Goal: Task Accomplishment & Management: Manage account settings

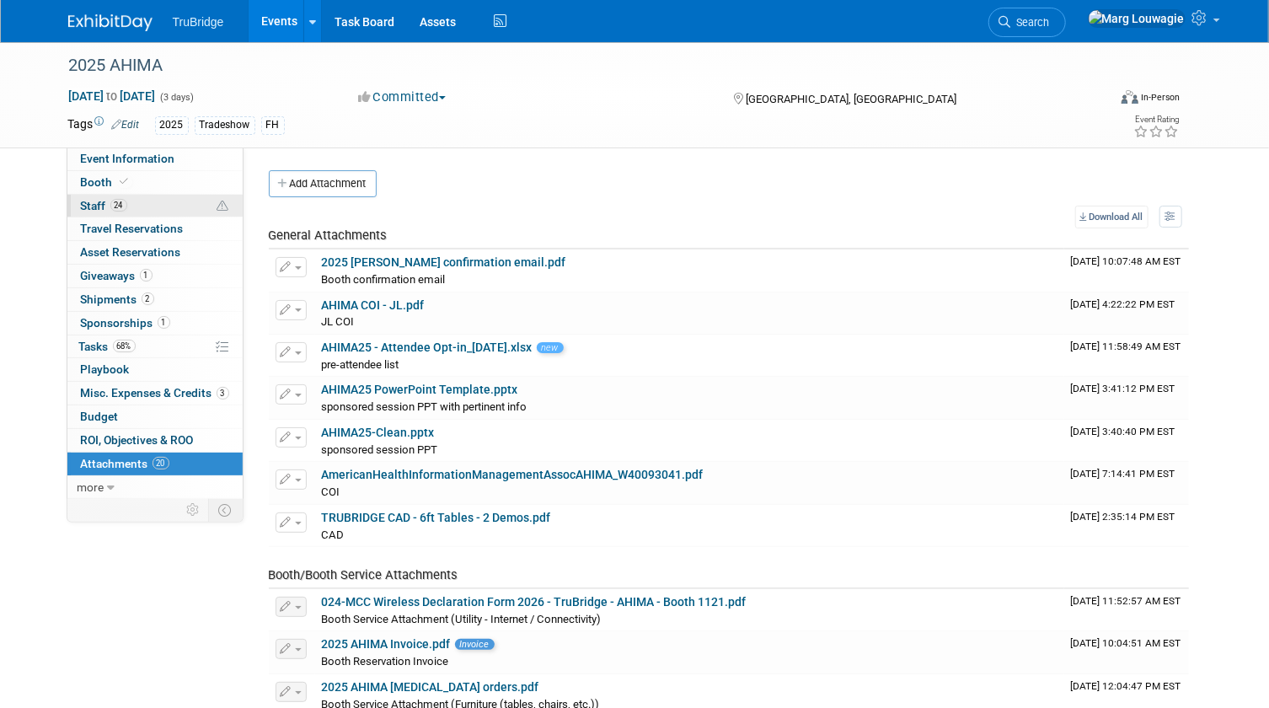
click at [152, 203] on link "24 Staff 24" at bounding box center [154, 206] width 175 height 23
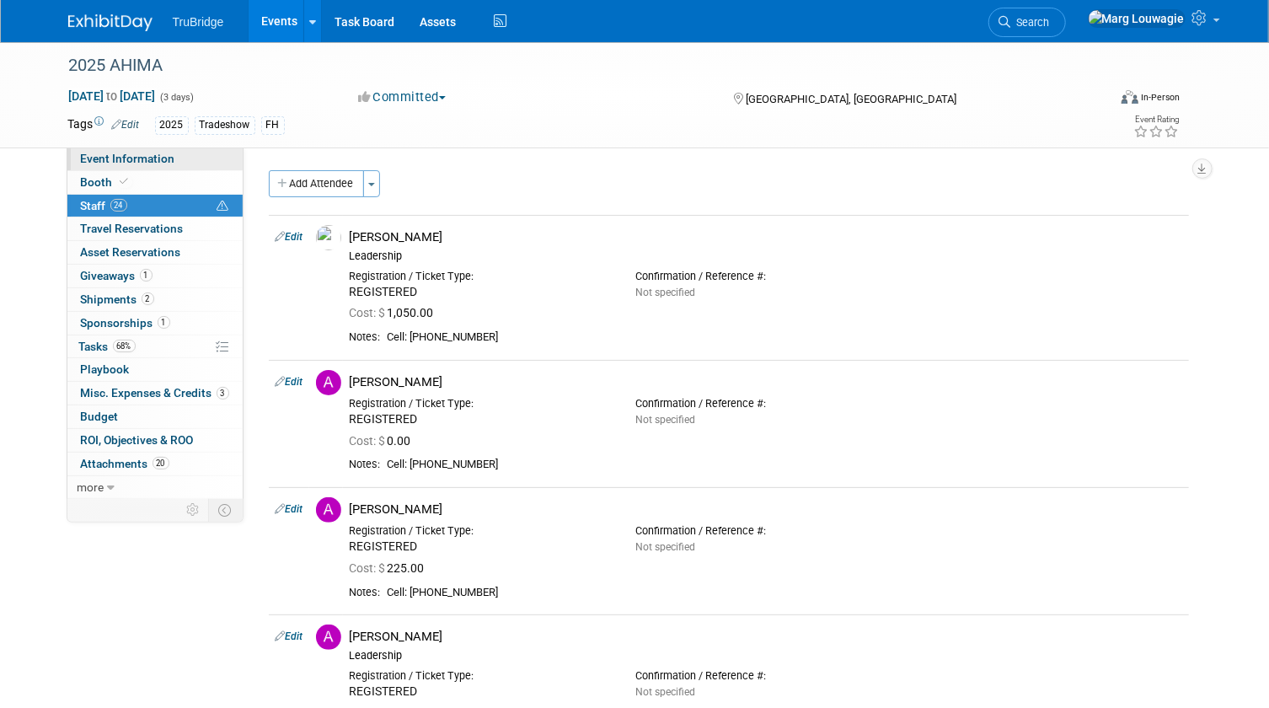
click at [122, 158] on span "Event Information" at bounding box center [128, 158] width 94 height 13
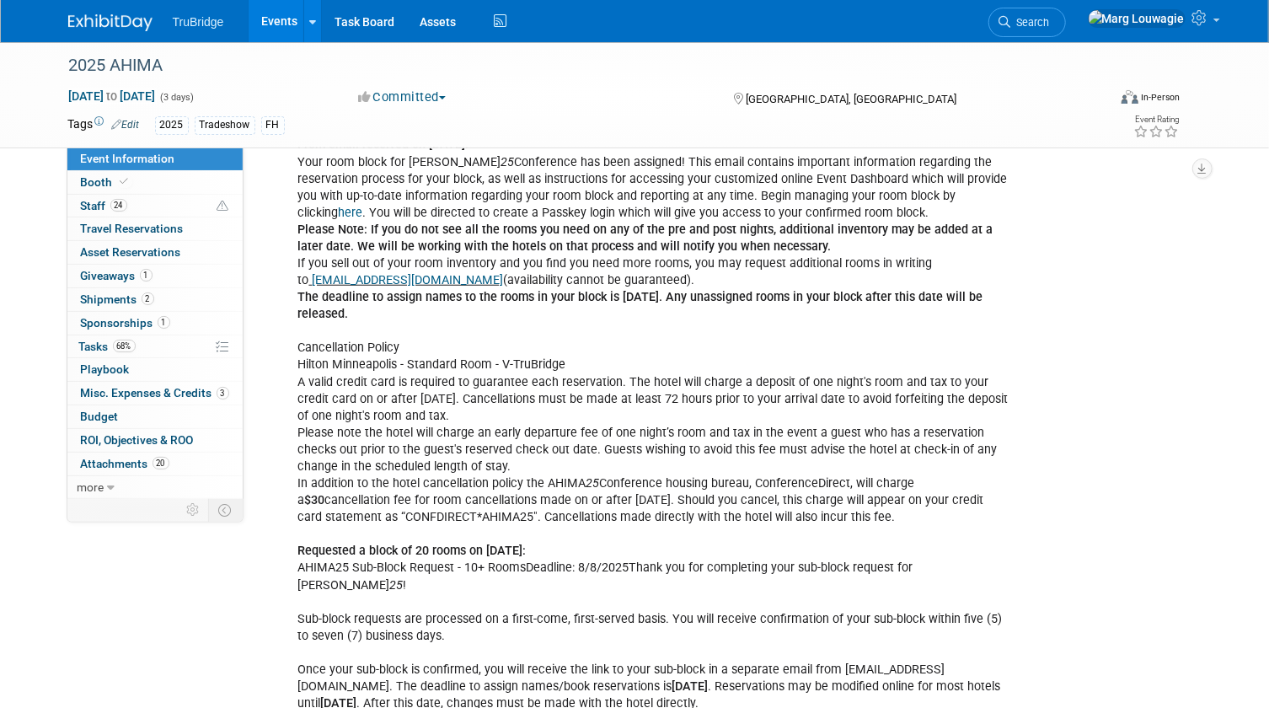
scroll to position [459, 0]
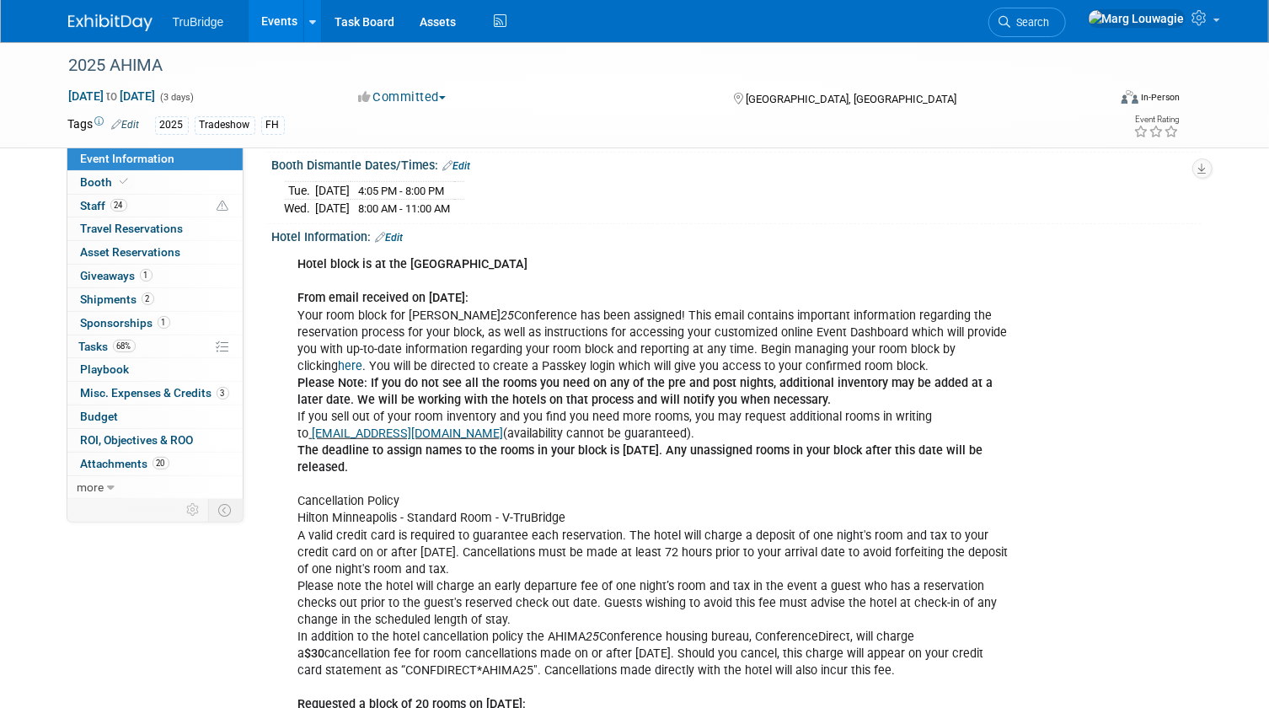
click at [363, 359] on link "here" at bounding box center [351, 366] width 24 height 14
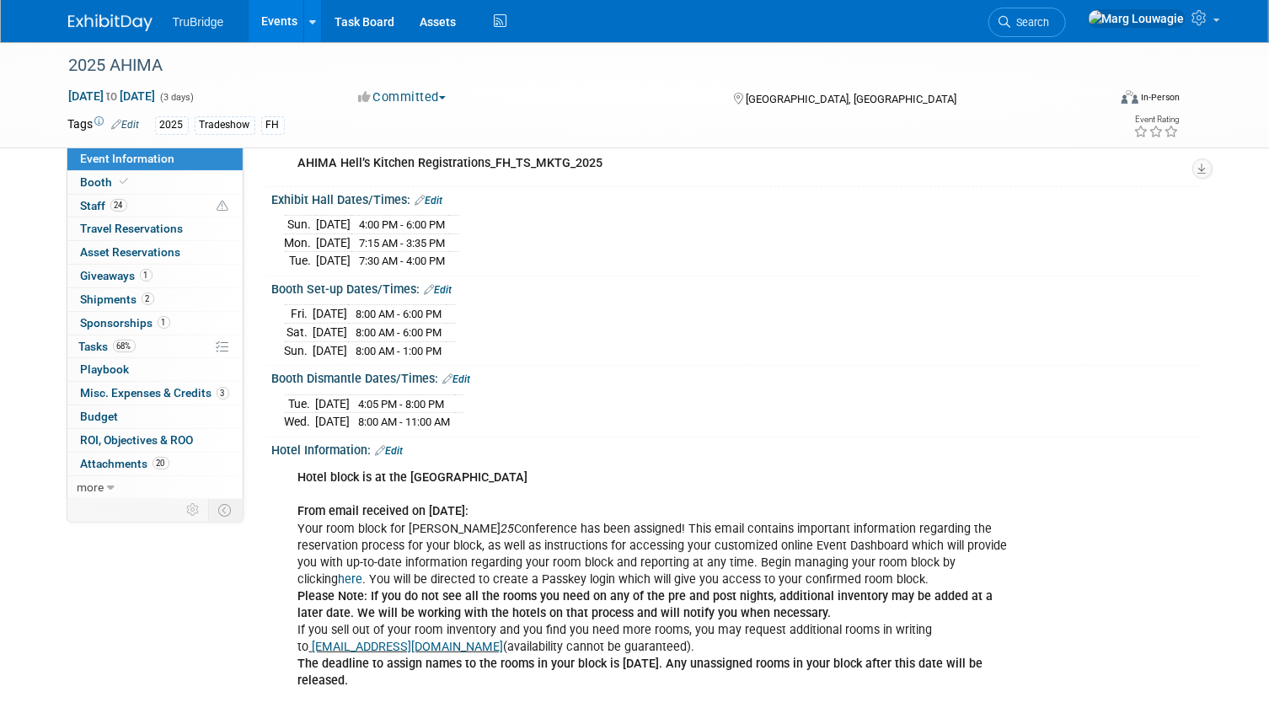
scroll to position [0, 0]
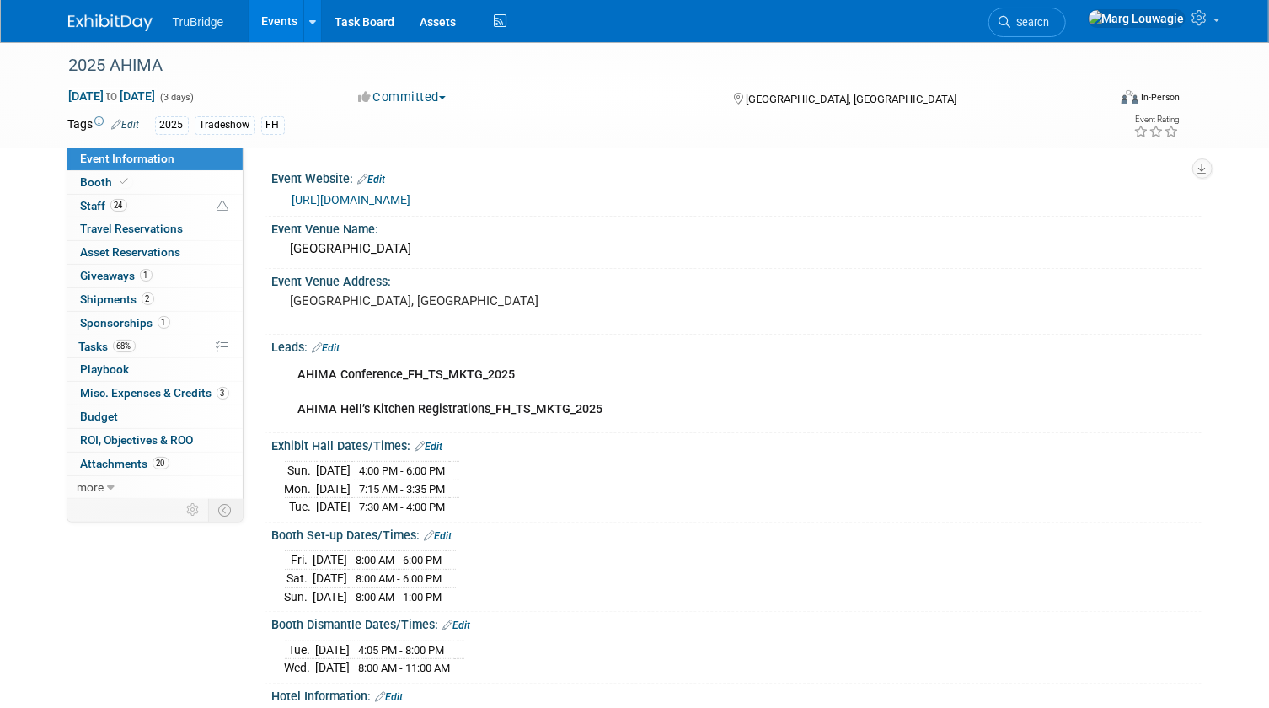
click at [356, 199] on link "[URL][DOMAIN_NAME]" at bounding box center [352, 199] width 119 height 13
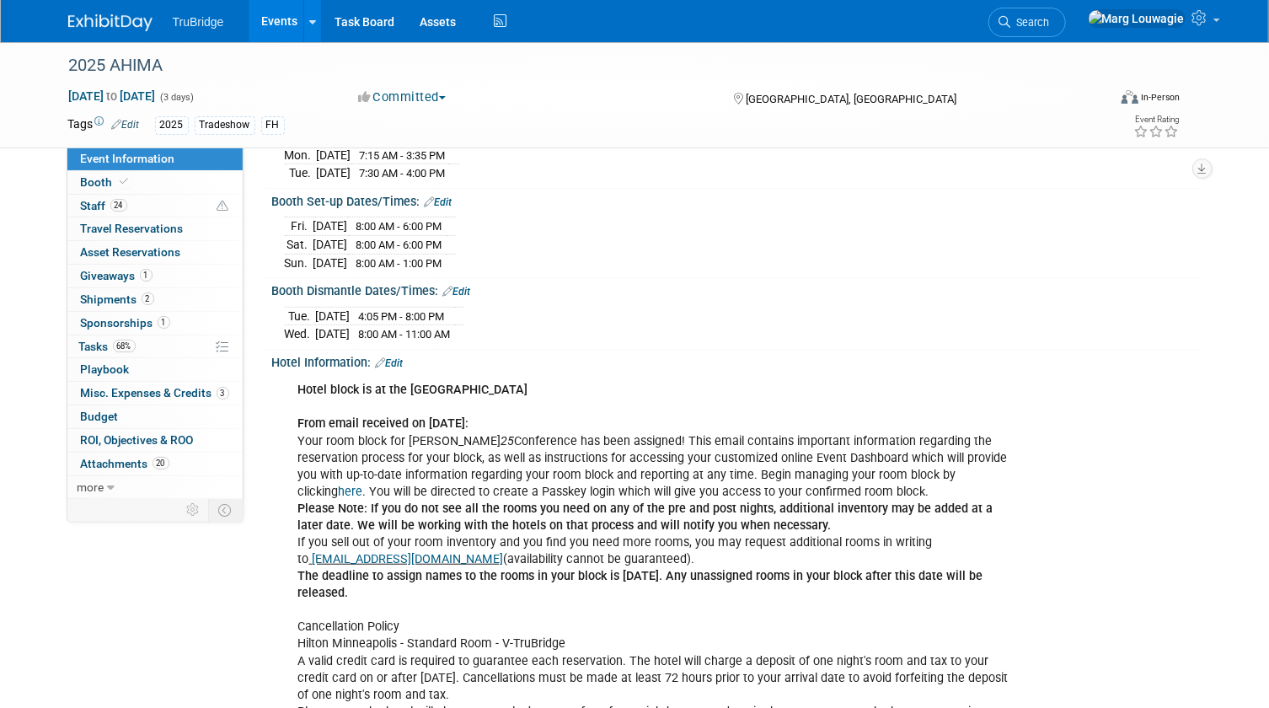
scroll to position [383, 0]
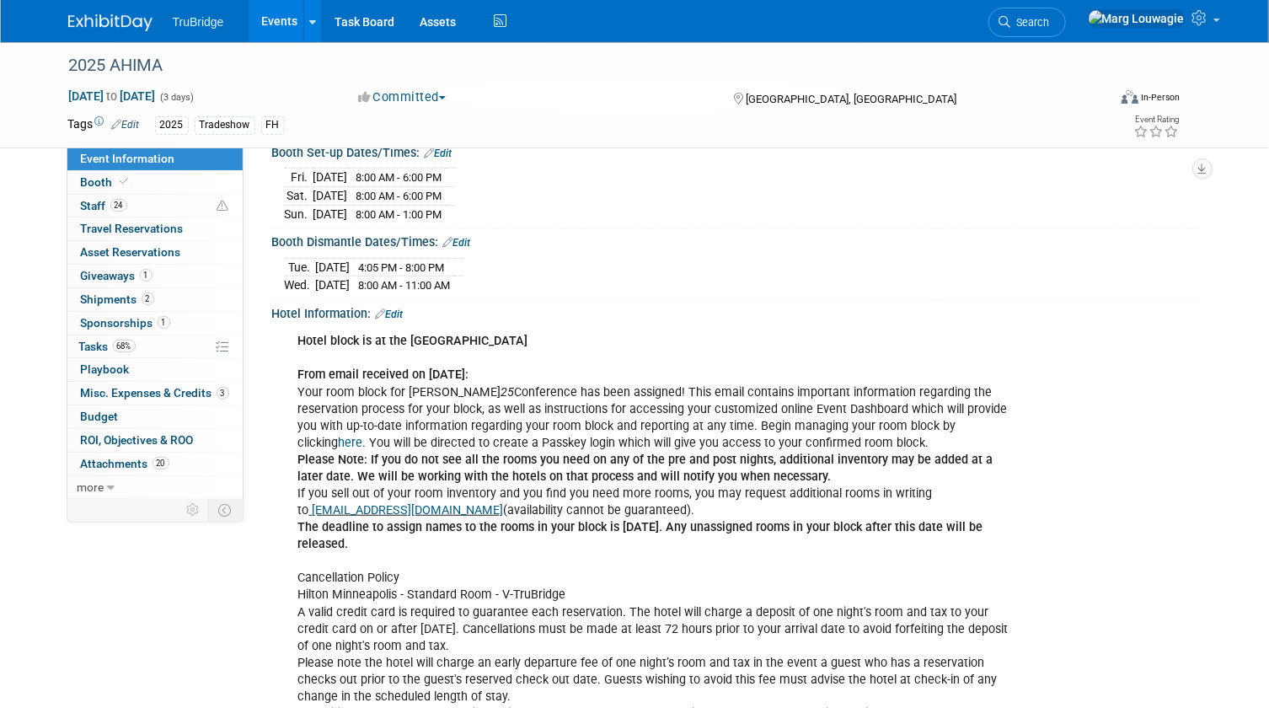
click at [403, 309] on link "Edit" at bounding box center [390, 315] width 28 height 12
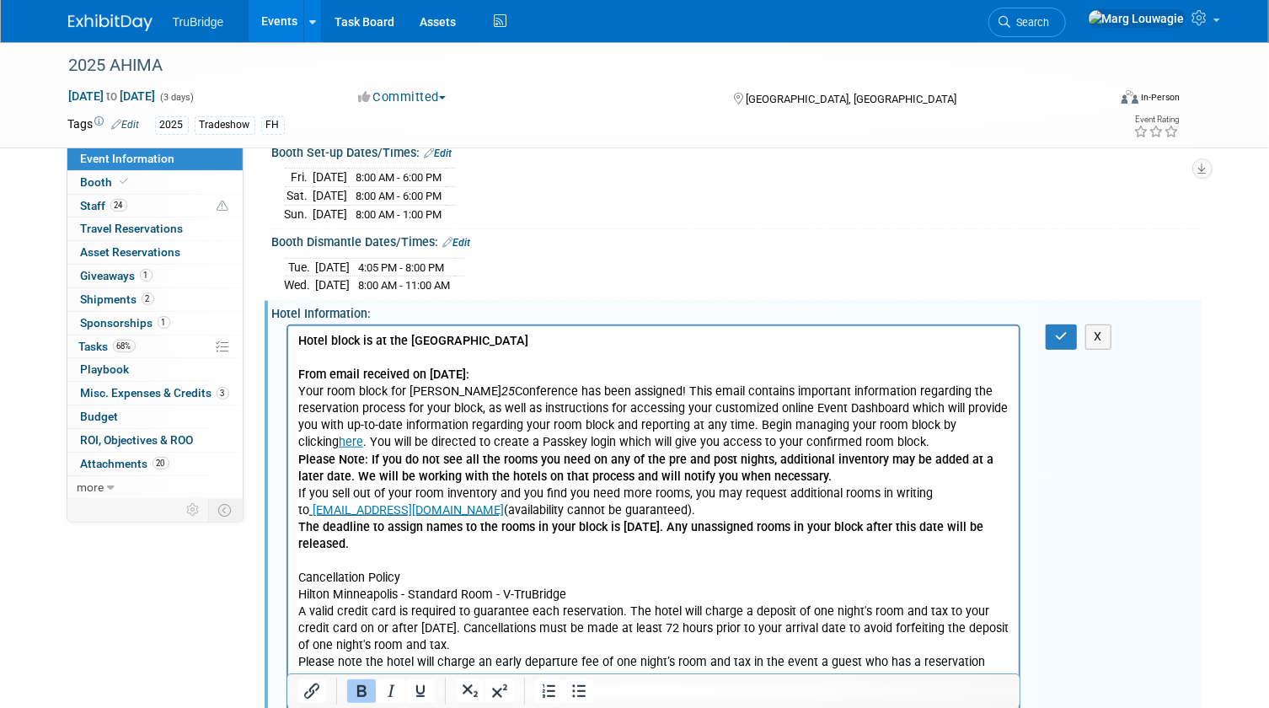
scroll to position [0, 0]
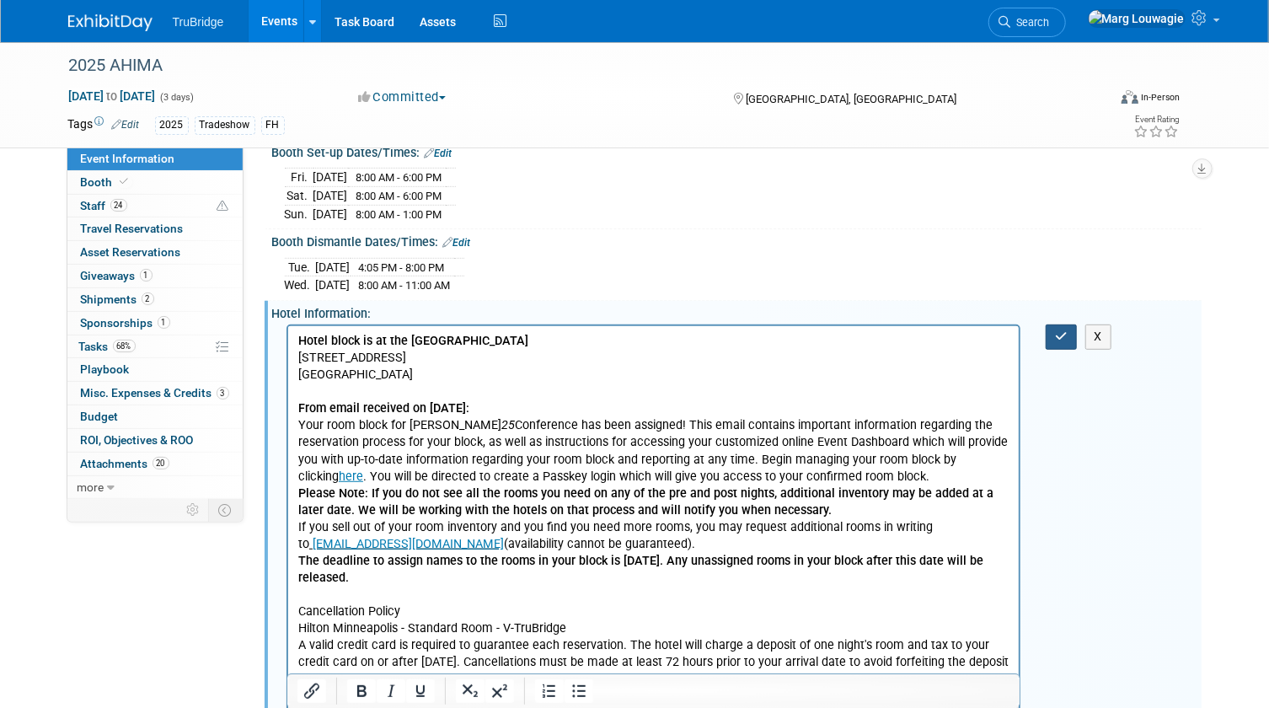
click at [1069, 325] on button "button" at bounding box center [1061, 337] width 31 height 24
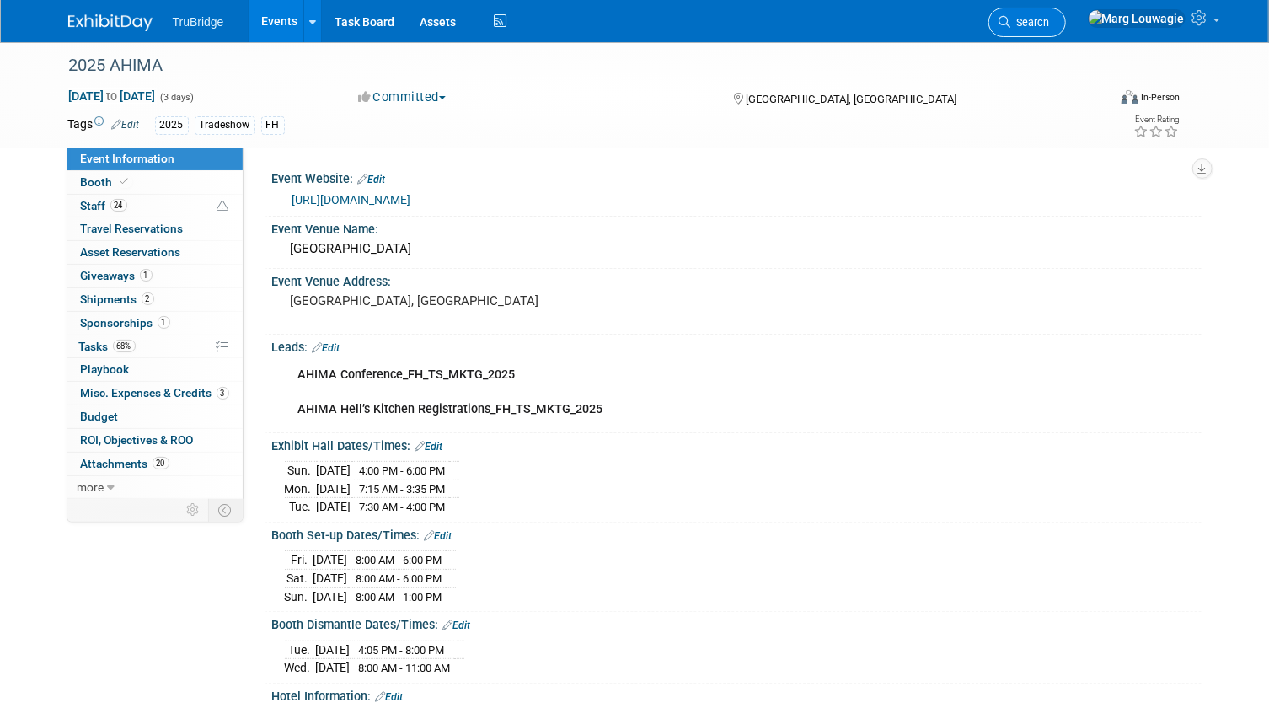
click at [1050, 21] on span "Search" at bounding box center [1031, 22] width 39 height 13
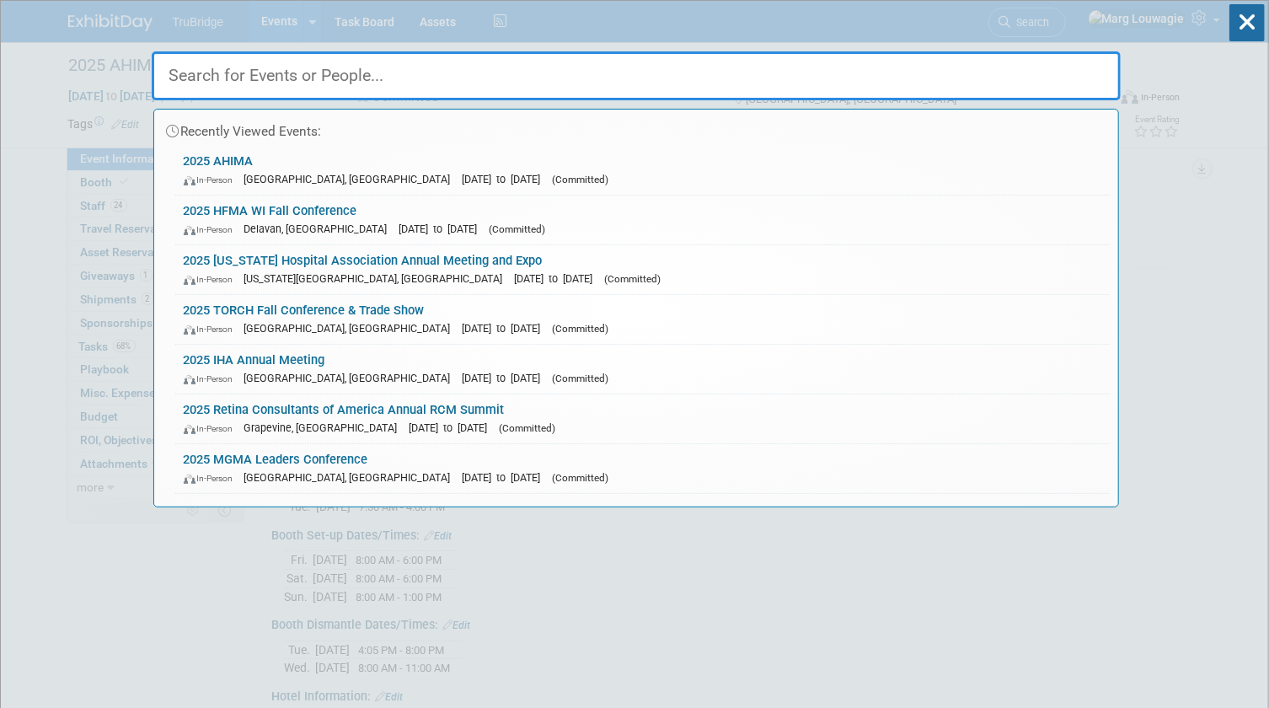
click at [1048, 79] on input "text" at bounding box center [636, 75] width 969 height 49
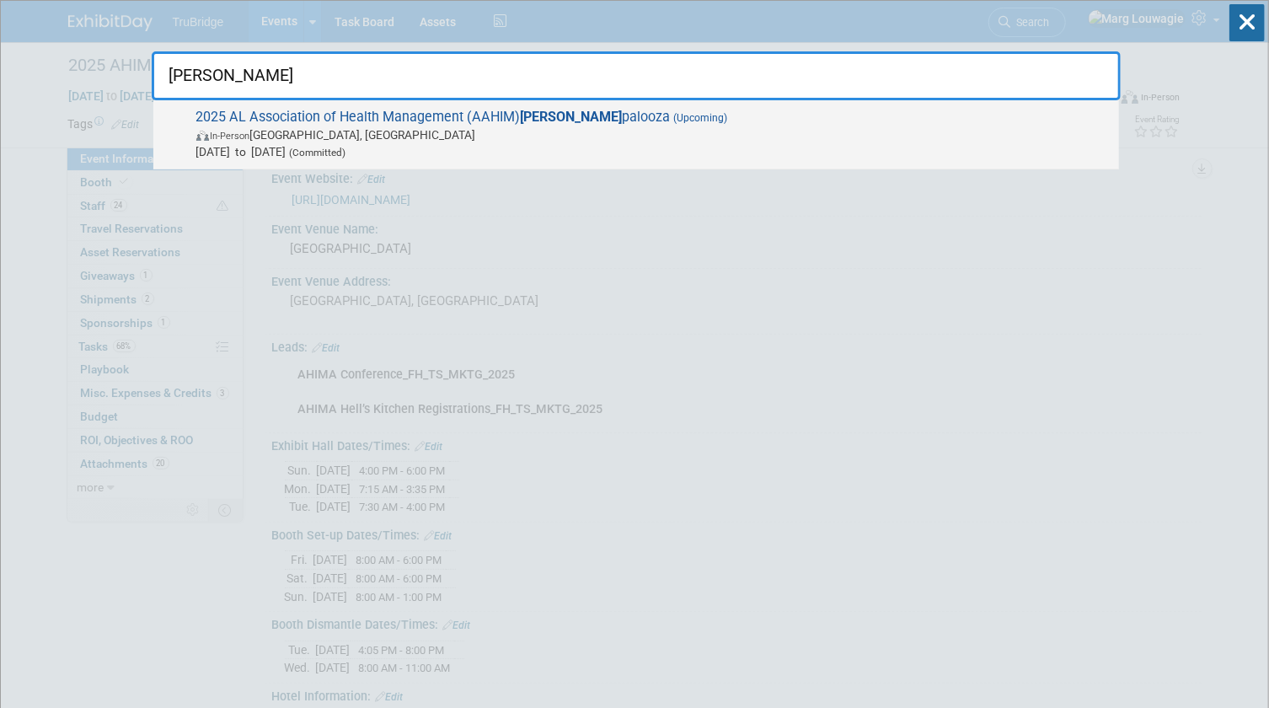
type input "[PERSON_NAME]"
click at [470, 118] on span "2025 AL Association of Health Management (AAHIM) [PERSON_NAME] (Upcoming) In-Pe…" at bounding box center [651, 134] width 920 height 51
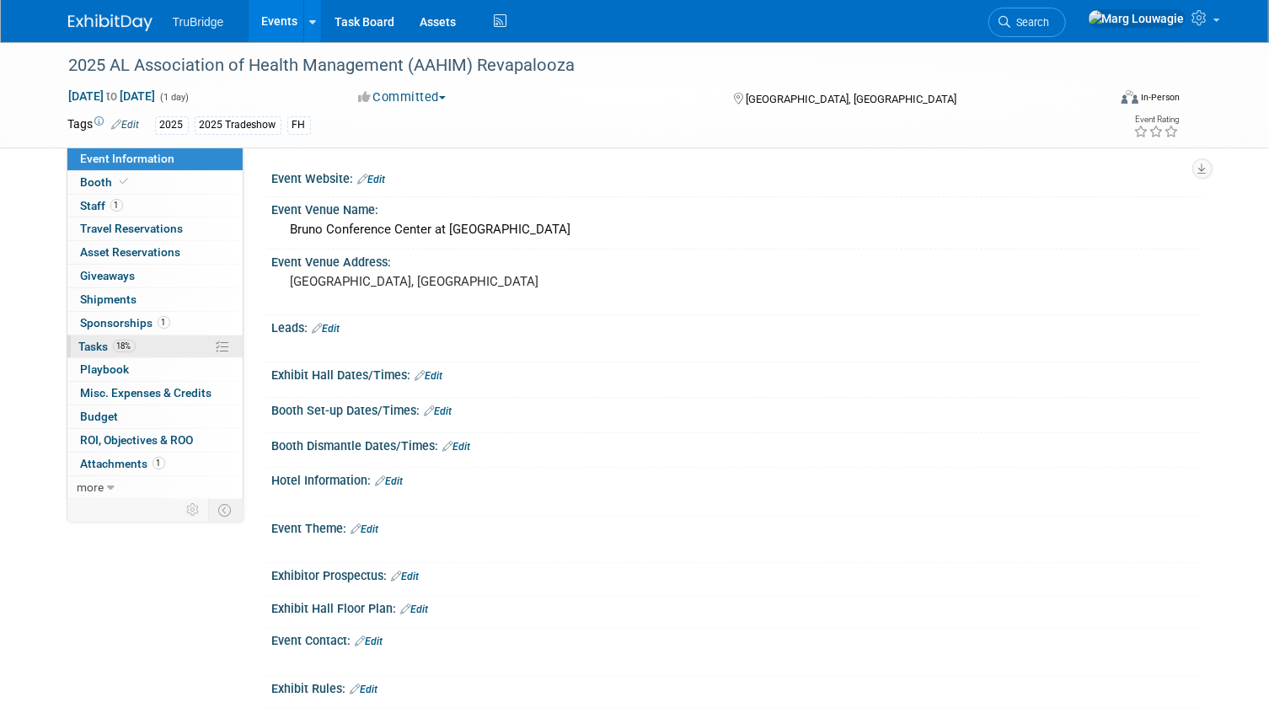
click at [94, 344] on span "Tasks 18%" at bounding box center [107, 346] width 56 height 13
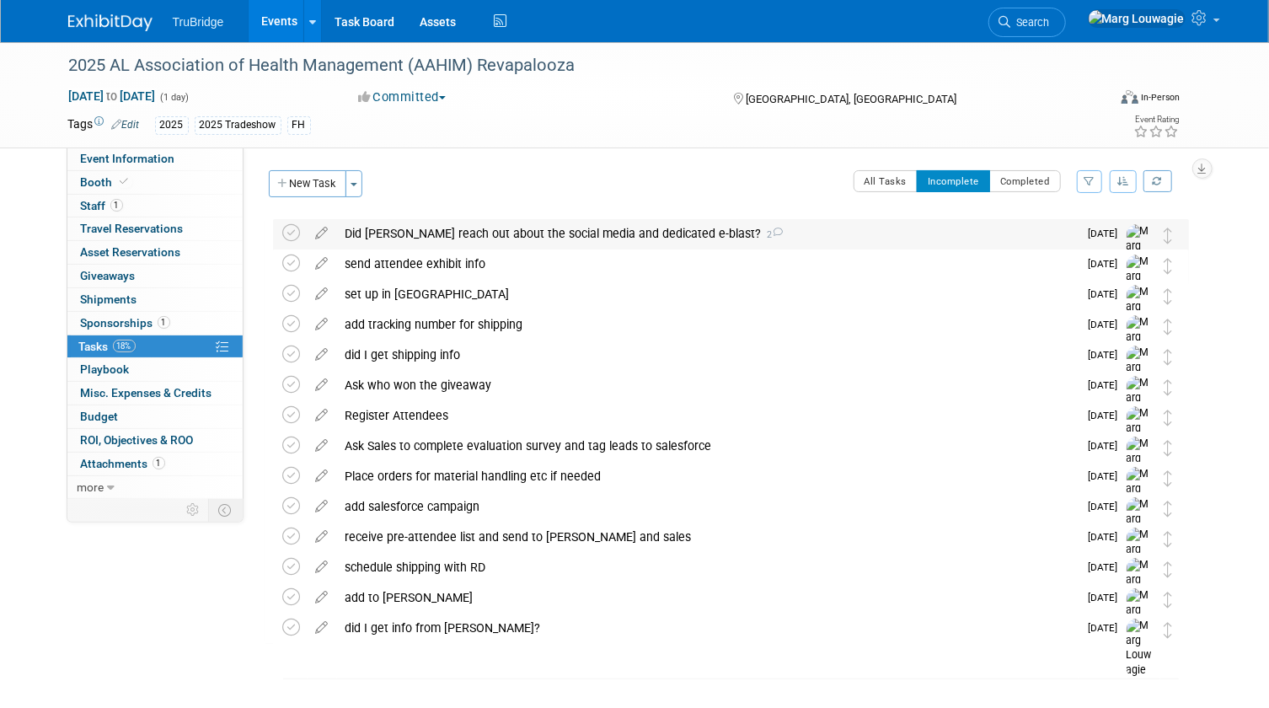
click at [588, 230] on div "Did Karen reach out about the social media and dedicated e-blast? 2" at bounding box center [708, 233] width 742 height 29
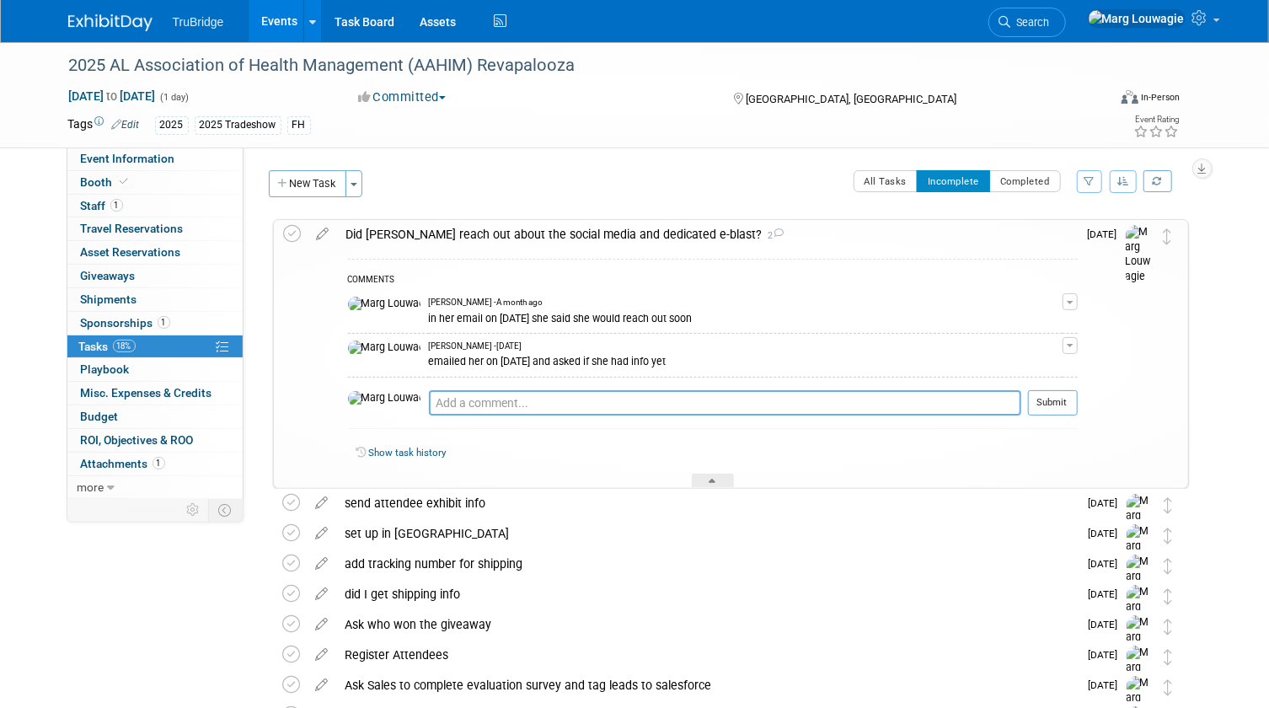
click at [508, 391] on textarea at bounding box center [725, 402] width 593 height 25
type textarea "she emailed me back on Sept 15 and said they would reach out very soon"
click at [1070, 395] on button "Submit" at bounding box center [1053, 402] width 50 height 25
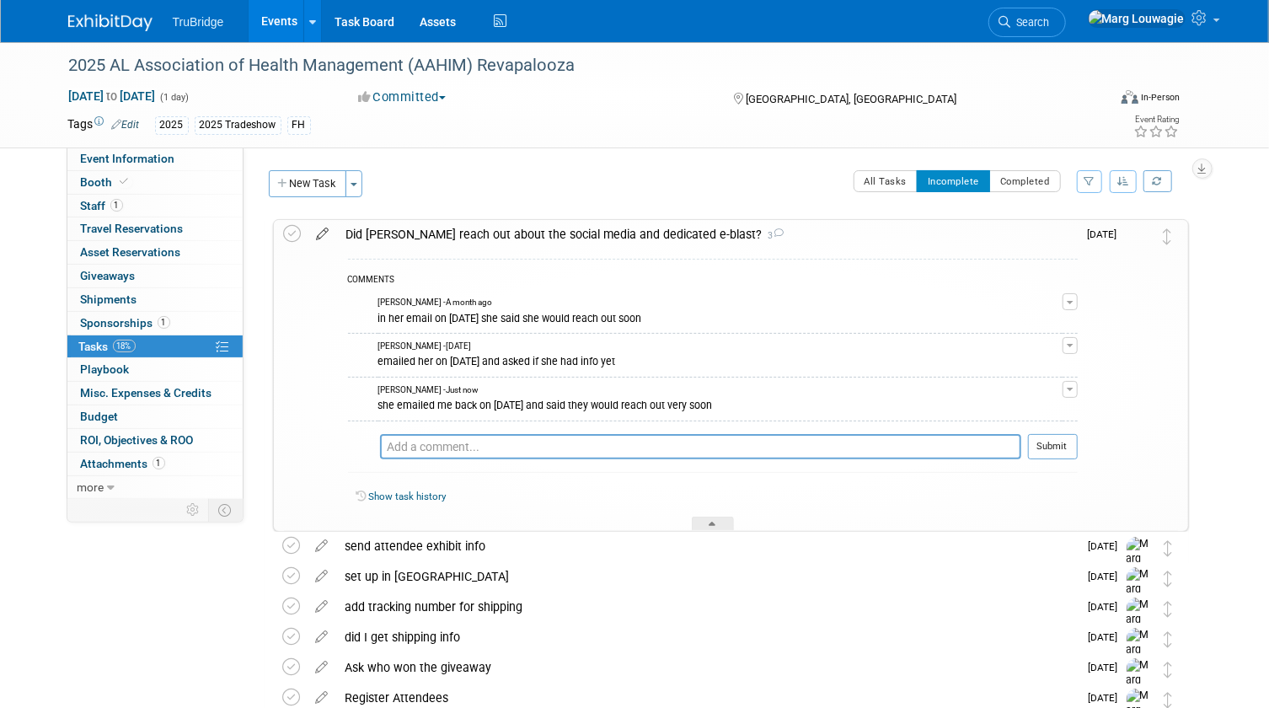
click at [324, 237] on icon at bounding box center [324, 230] width 30 height 21
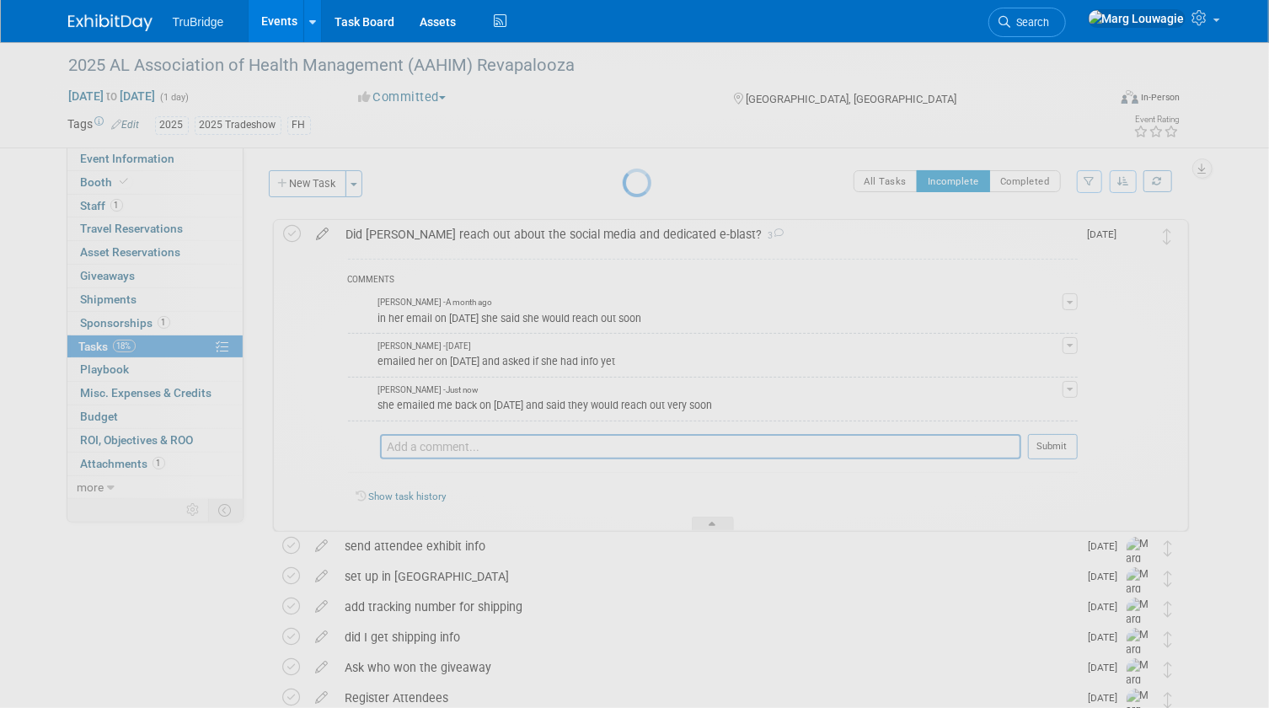
select select "8"
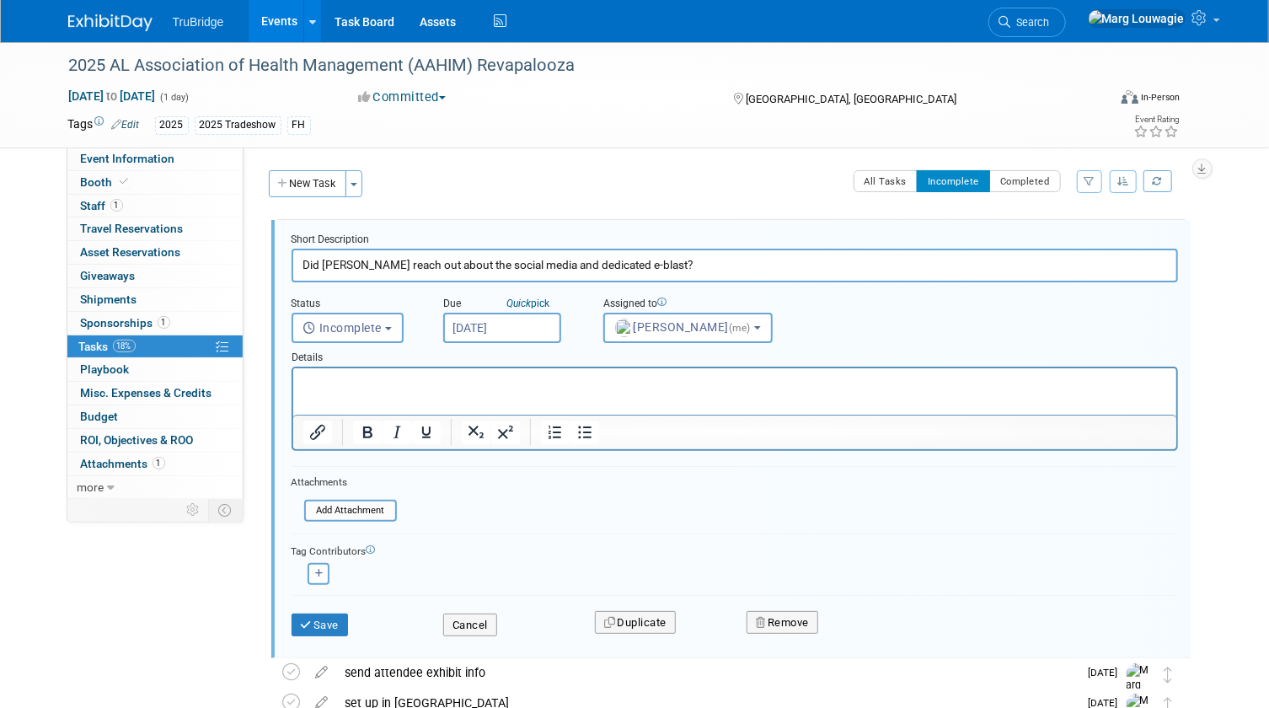
click at [524, 330] on input "Sep 19, 2025" at bounding box center [502, 328] width 118 height 30
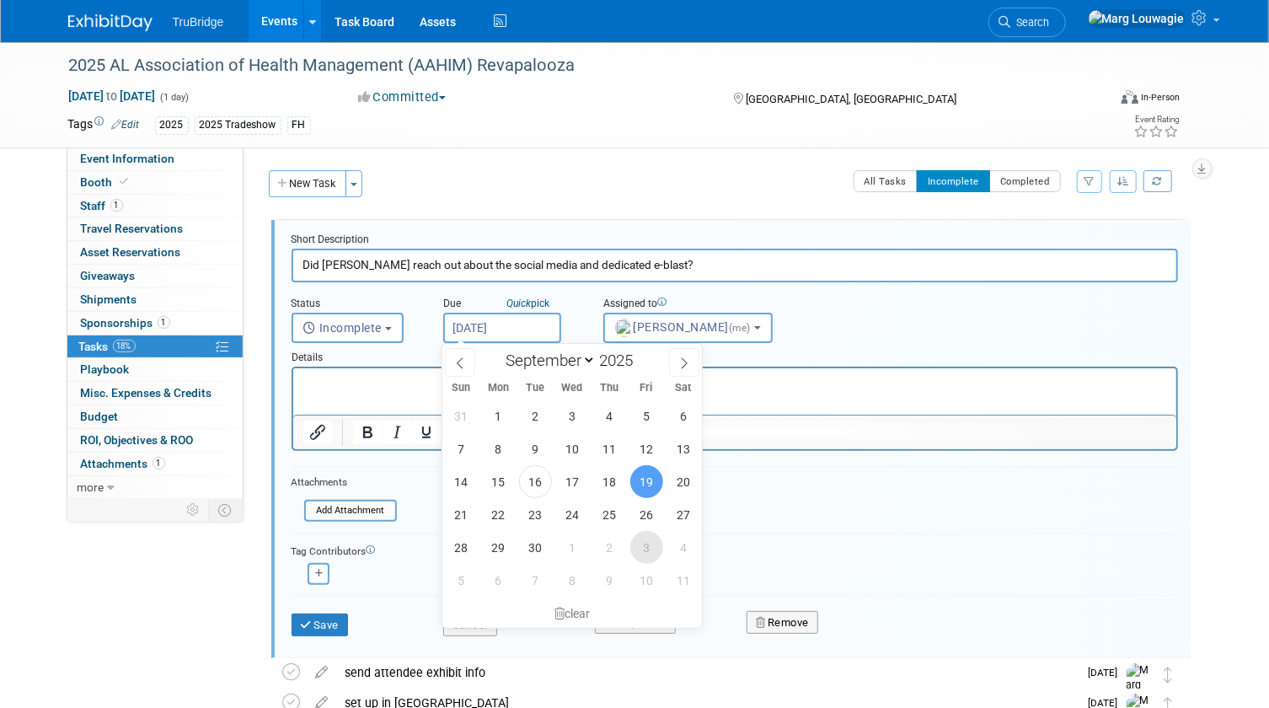
click at [646, 548] on span "3" at bounding box center [647, 547] width 33 height 33
type input "Oct 3, 2025"
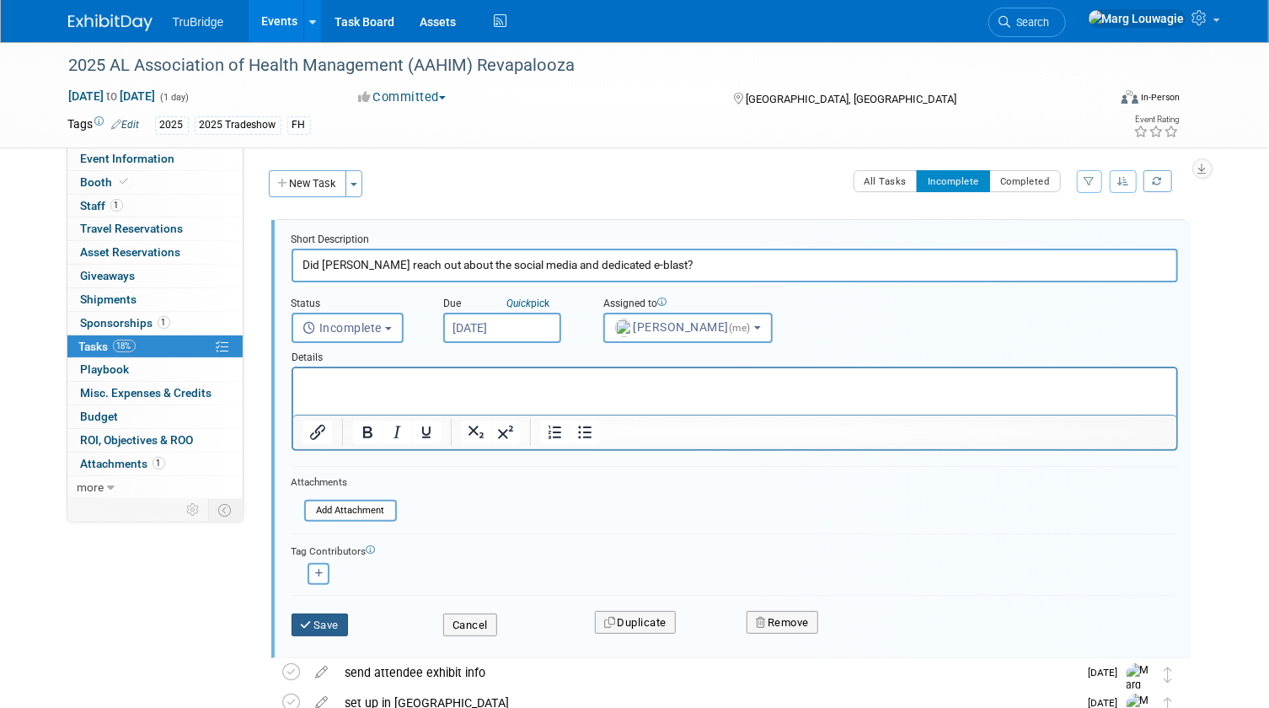
click at [329, 622] on button "Save" at bounding box center [320, 626] width 57 height 24
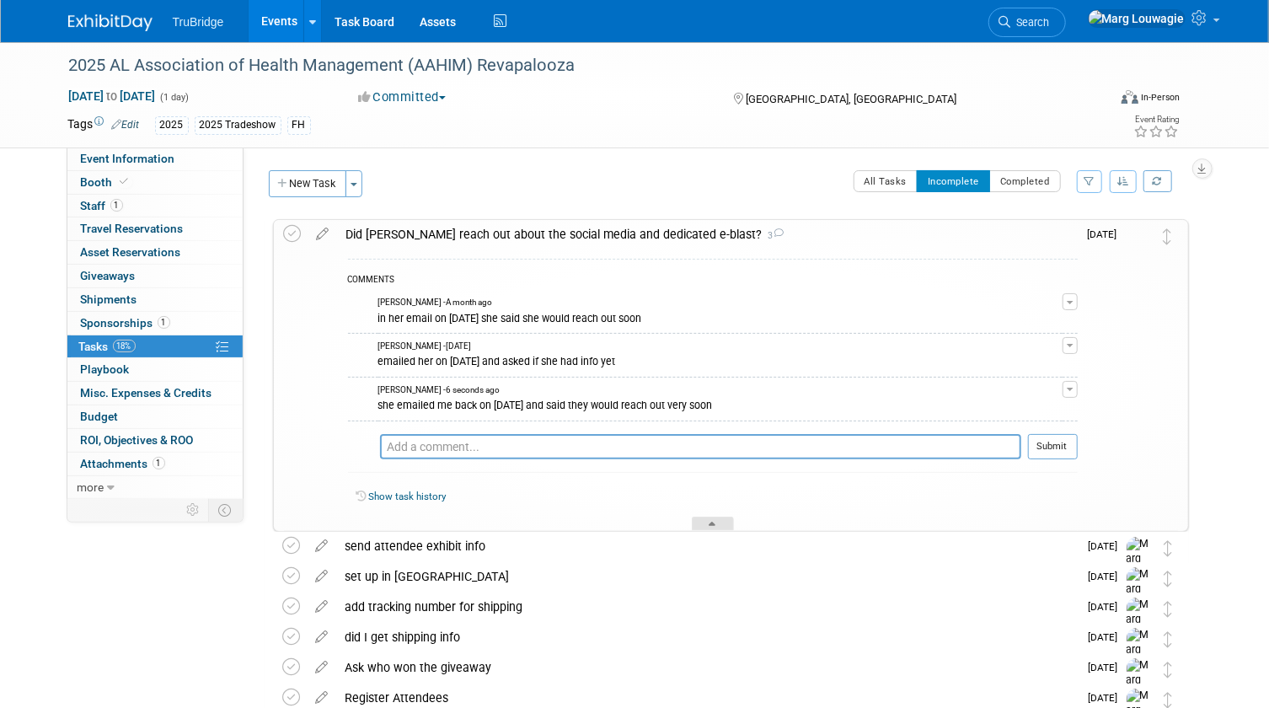
click at [709, 526] on div at bounding box center [713, 524] width 42 height 14
